Goal: Find specific page/section: Find specific page/section

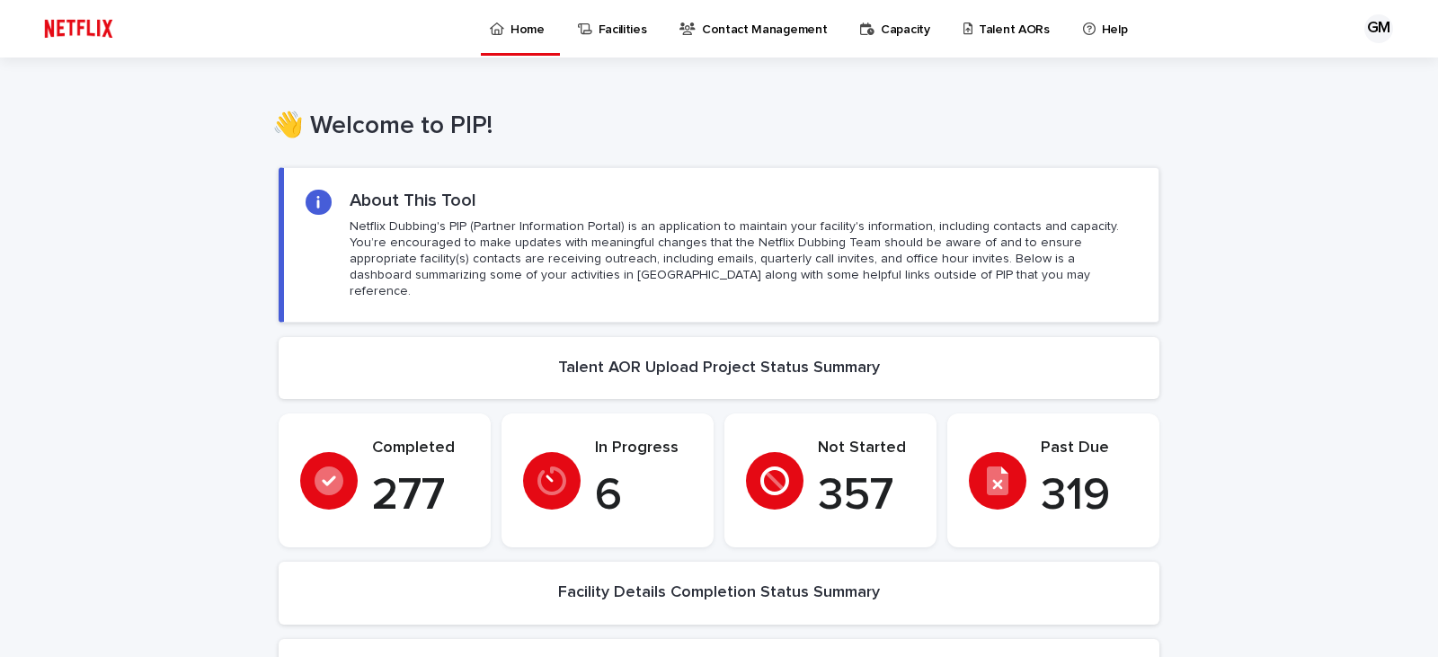
click at [979, 34] on p "Talent AORs" at bounding box center [1014, 19] width 71 height 38
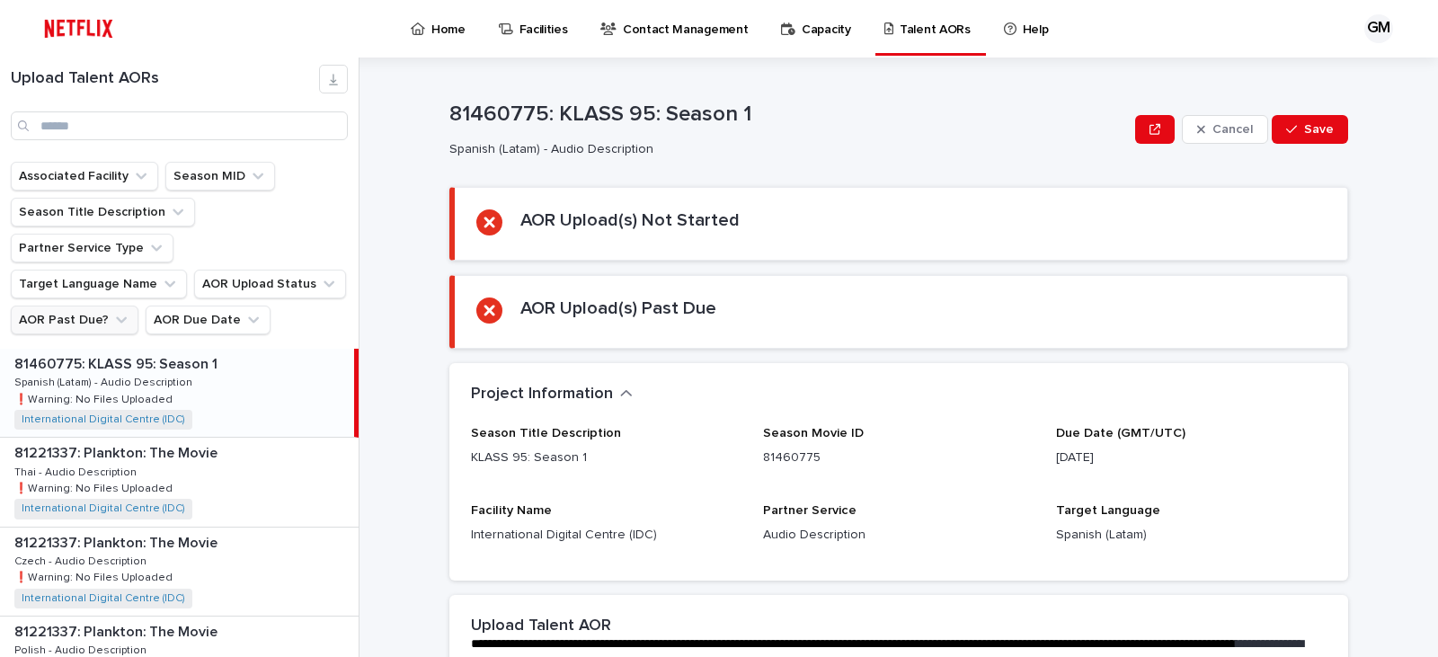
click at [120, 311] on icon "AOR Past Due?" at bounding box center [121, 320] width 18 height 18
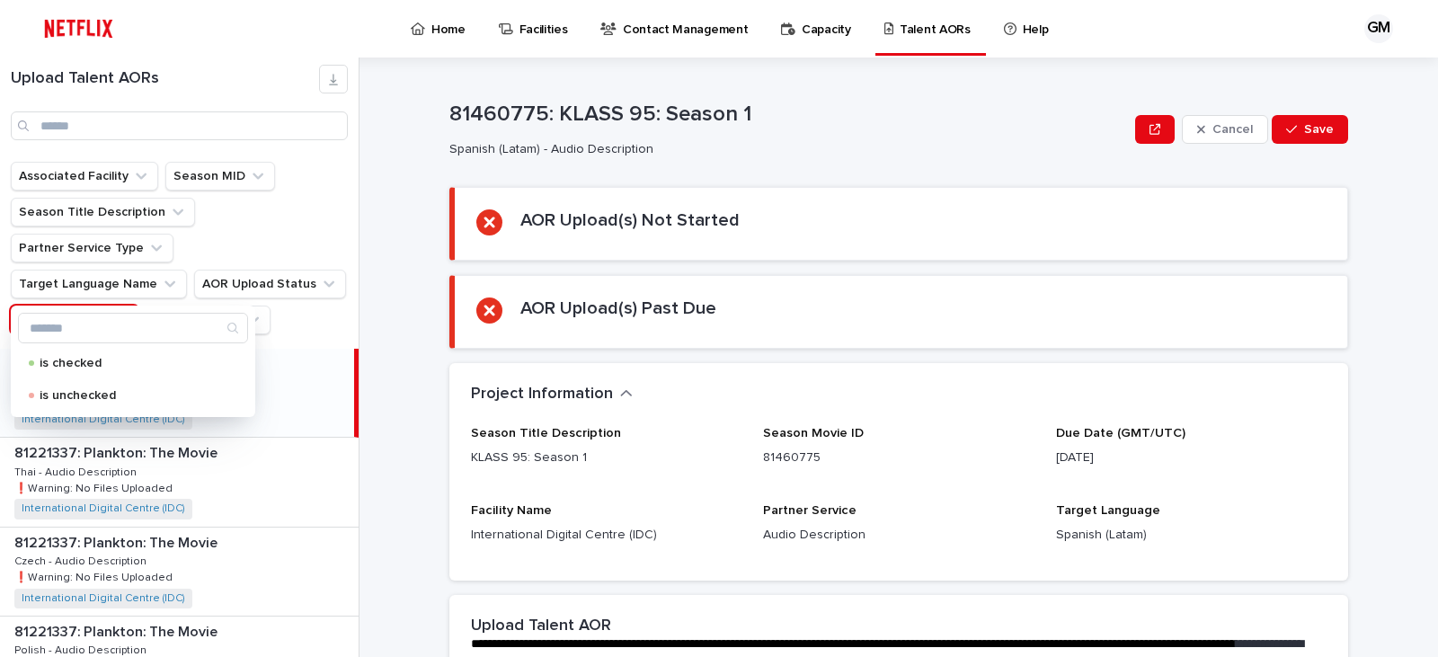
click at [120, 311] on icon "AOR Past Due?" at bounding box center [121, 320] width 18 height 18
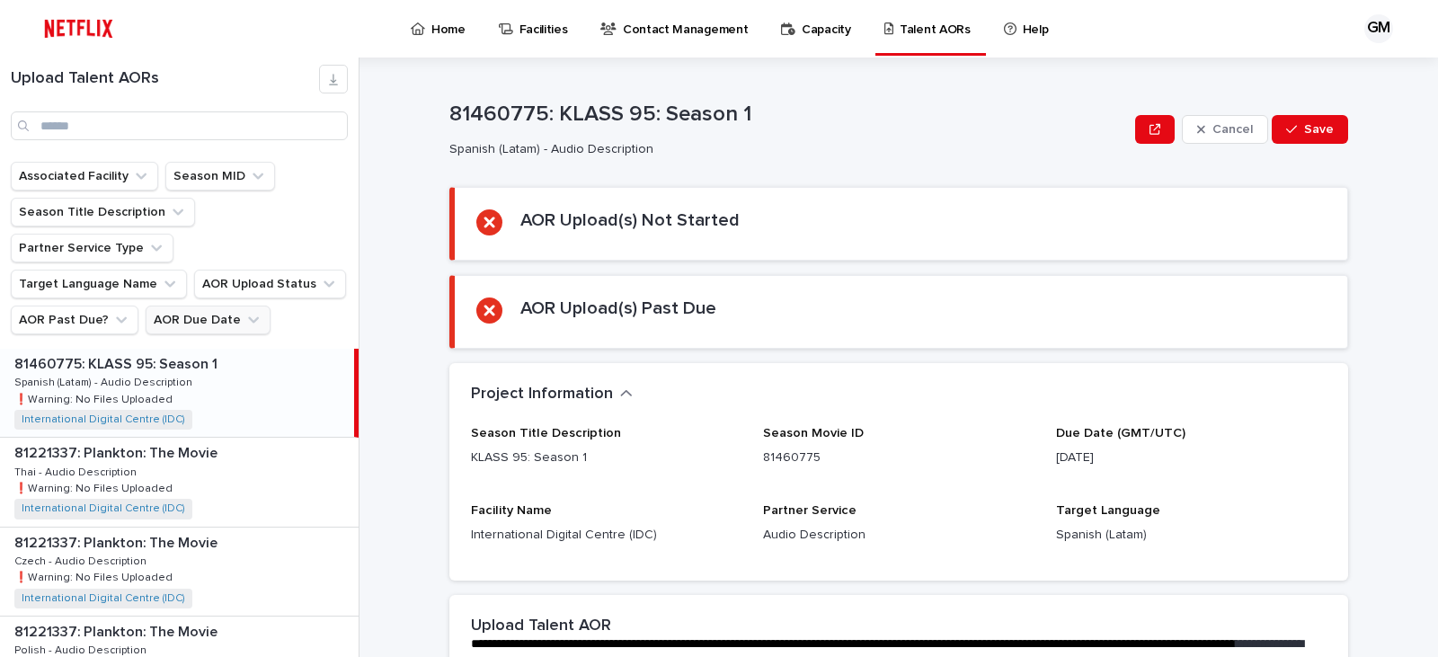
click at [190, 306] on button "AOR Due Date" at bounding box center [208, 320] width 125 height 29
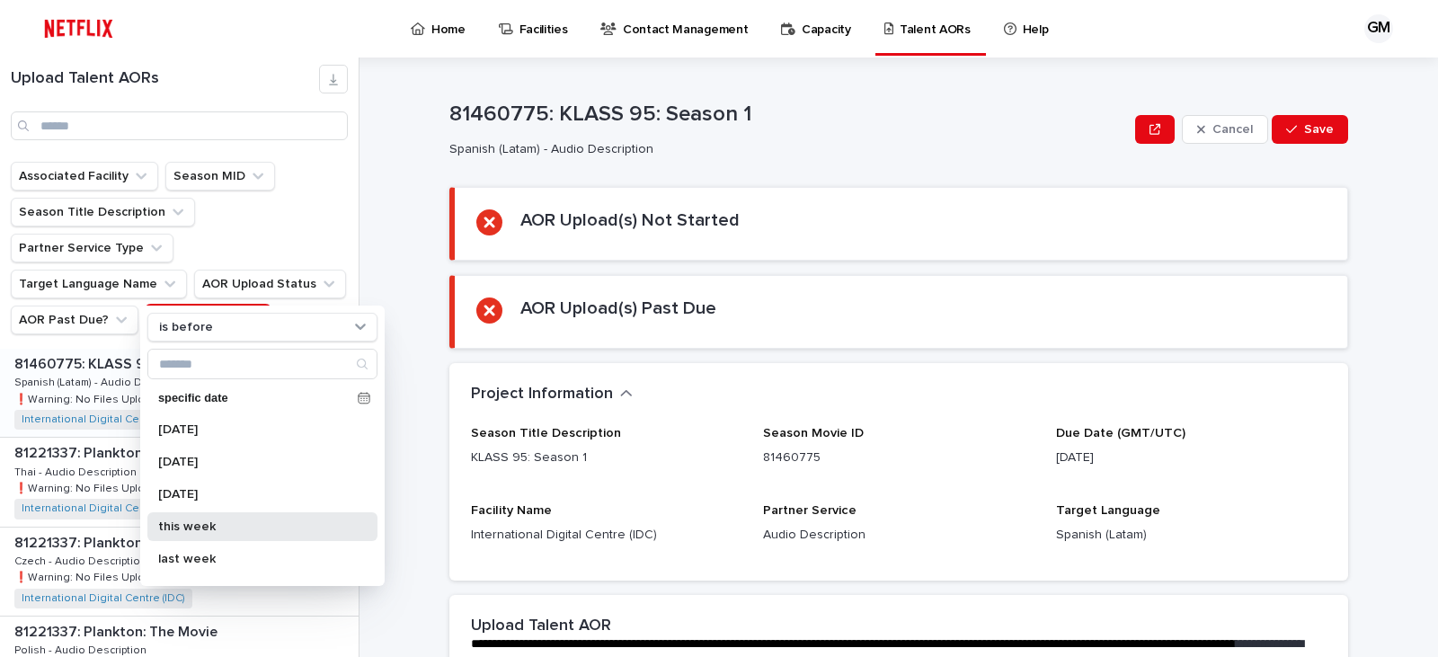
click at [182, 528] on p "this week" at bounding box center [253, 526] width 191 height 13
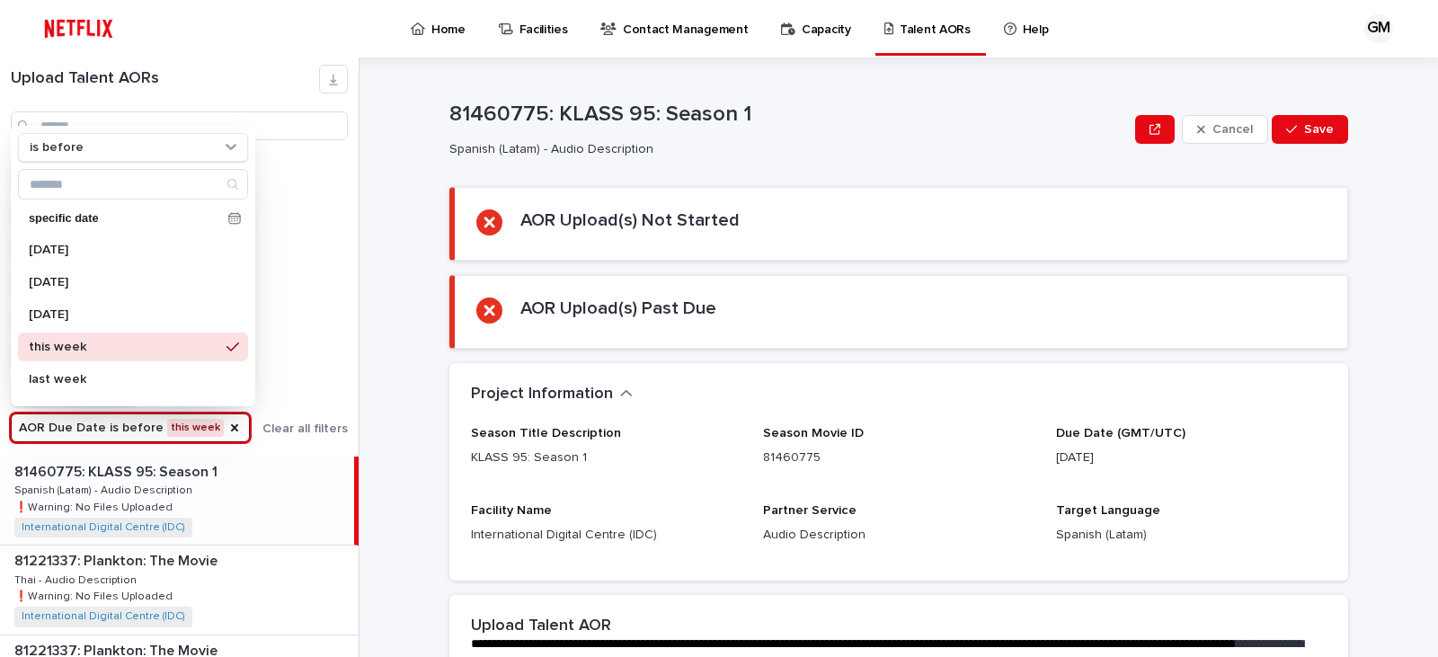
click at [300, 270] on div "Associated Facility Season MID Season Title Description Partner Service Type Ta…" at bounding box center [179, 302] width 337 height 280
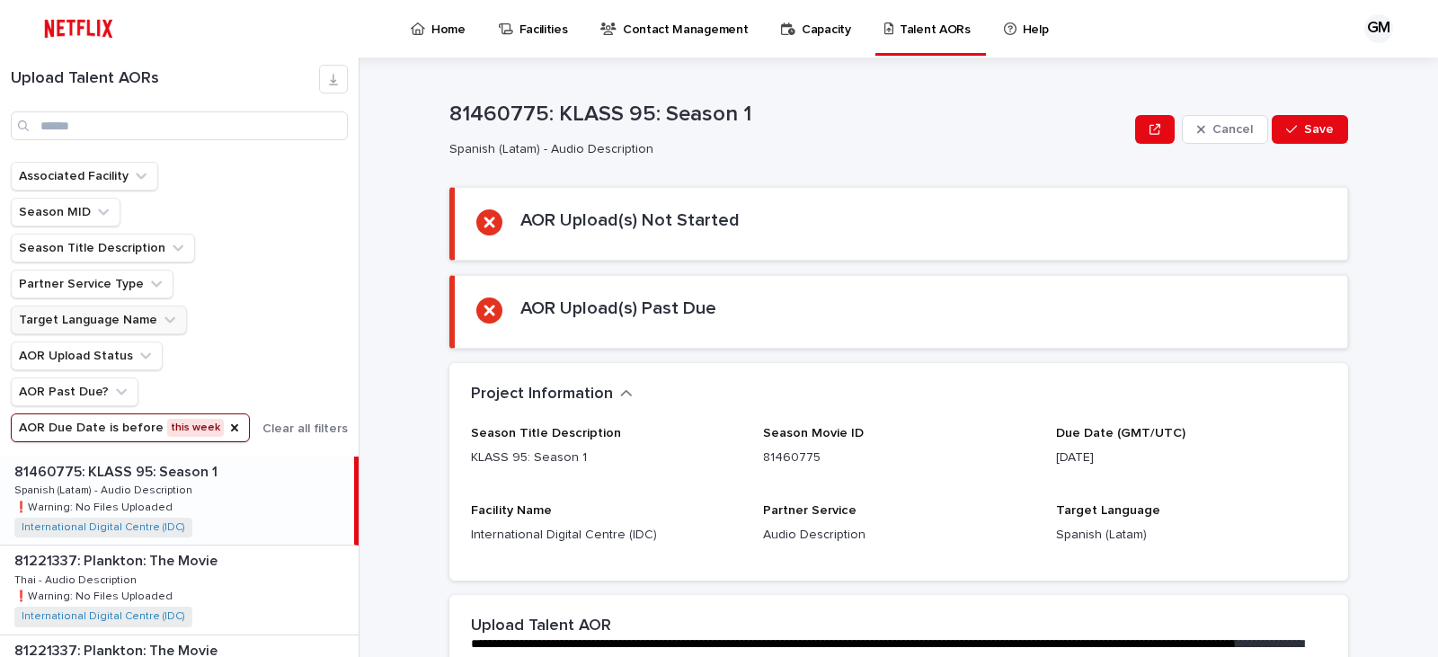
click at [146, 314] on button "Target Language Name" at bounding box center [99, 320] width 176 height 29
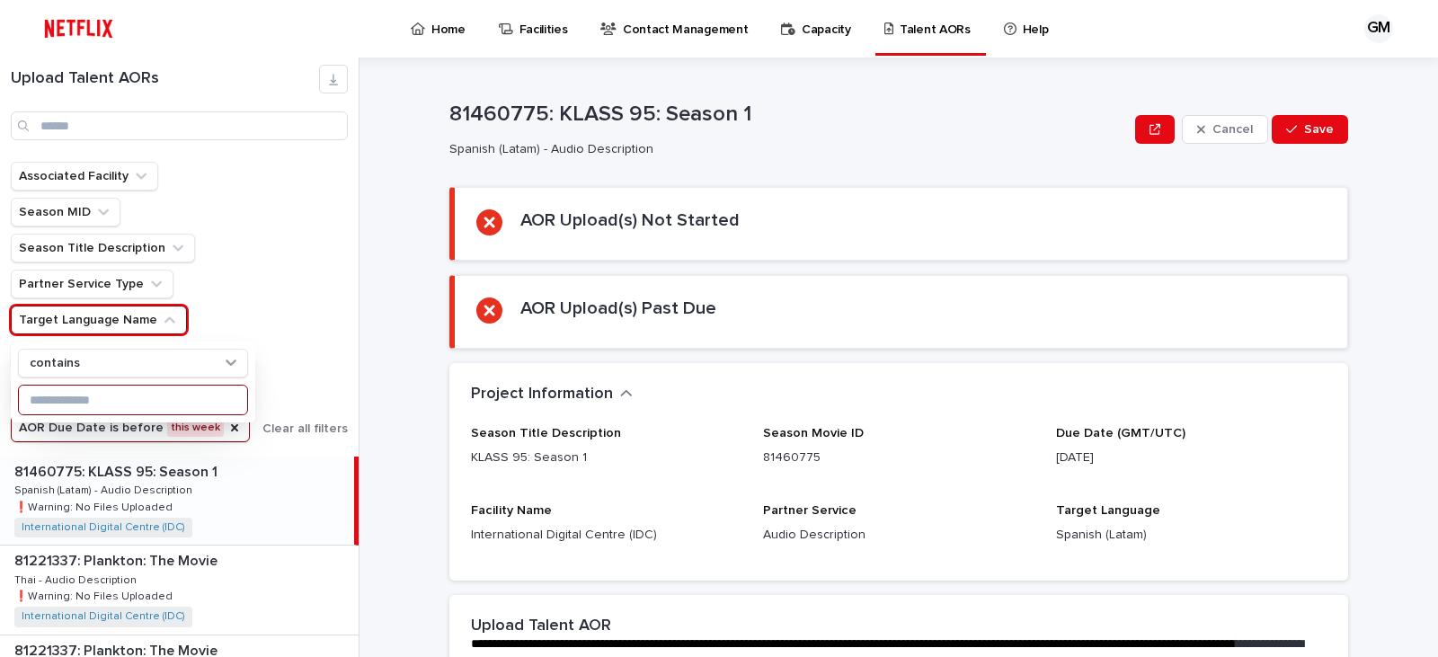
click at [69, 403] on input at bounding box center [133, 399] width 228 height 29
type input "******"
